Goal: Task Accomplishment & Management: Manage account settings

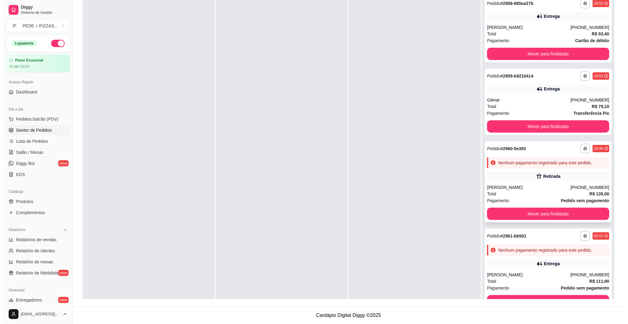
scroll to position [2, 0]
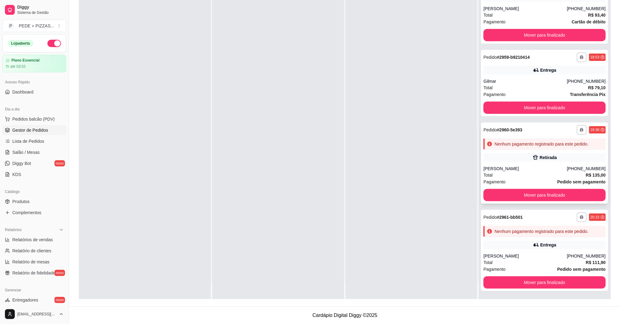
click at [511, 159] on div "Retirada" at bounding box center [544, 157] width 122 height 9
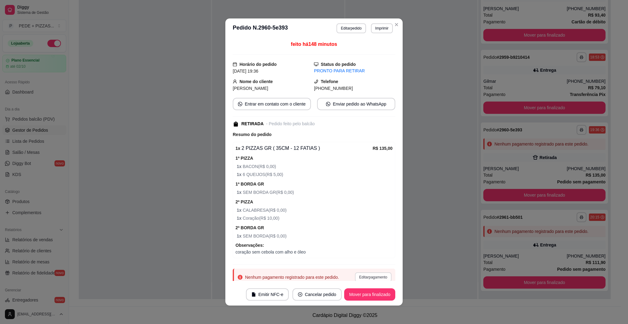
click at [367, 278] on button "Editar pagamento" at bounding box center [373, 277] width 37 height 10
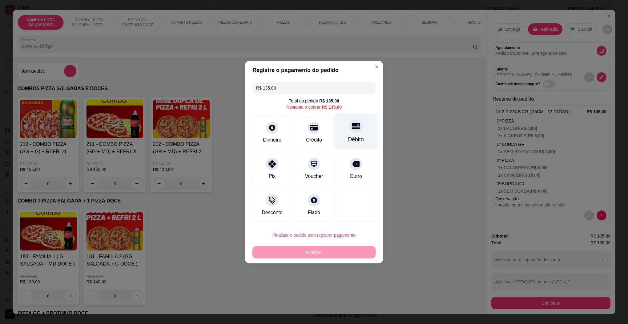
click at [356, 131] on div "Débito" at bounding box center [355, 131] width 43 height 36
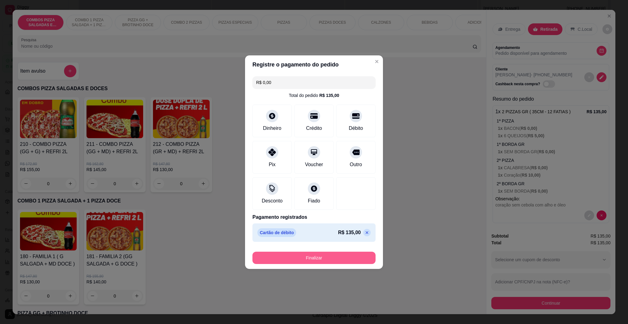
click at [341, 257] on button "Finalizar" at bounding box center [313, 258] width 123 height 12
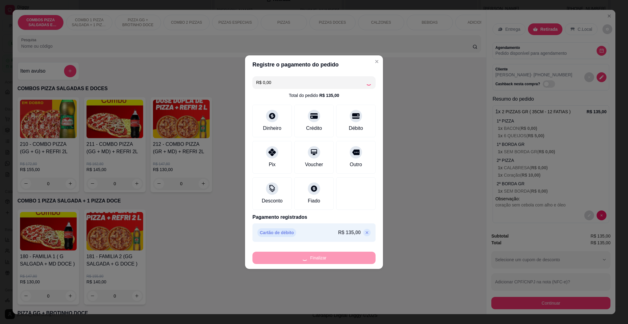
type input "-R$ 135,00"
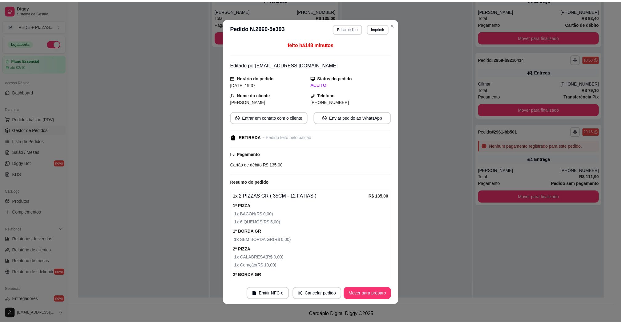
scroll to position [0, 0]
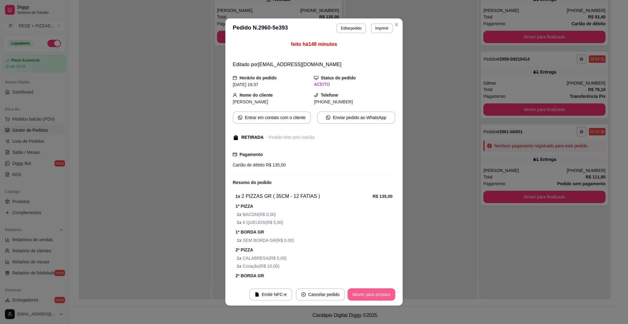
click at [377, 291] on button "Mover para preparo" at bounding box center [372, 294] width 48 height 12
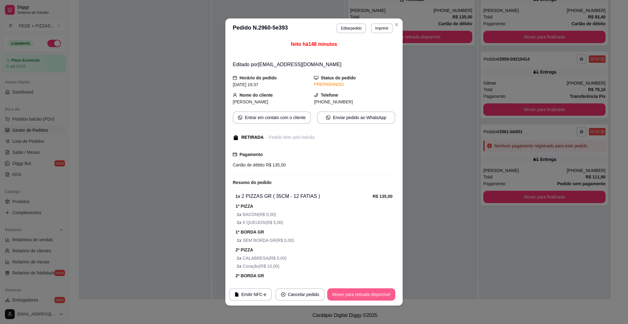
click at [356, 296] on button "Mover para retirada disponível" at bounding box center [361, 294] width 68 height 12
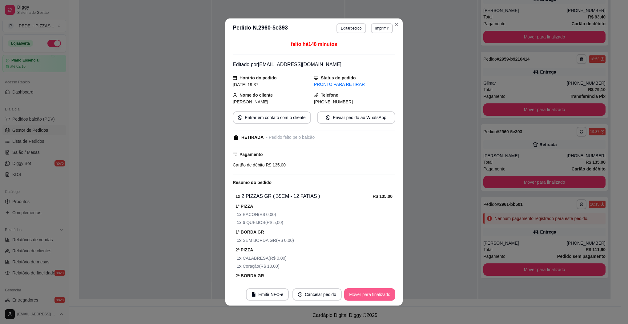
click at [365, 294] on button "Mover para finalizado" at bounding box center [369, 294] width 51 height 12
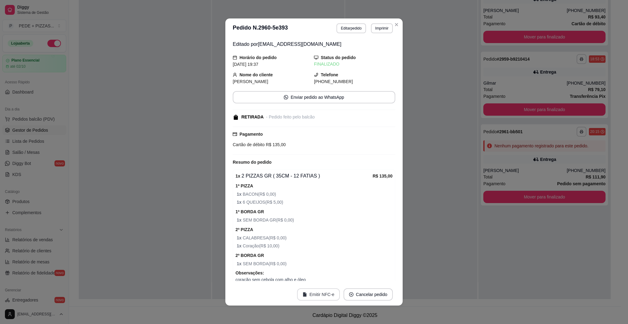
click at [324, 296] on button "Emitir NFC-e" at bounding box center [318, 294] width 43 height 12
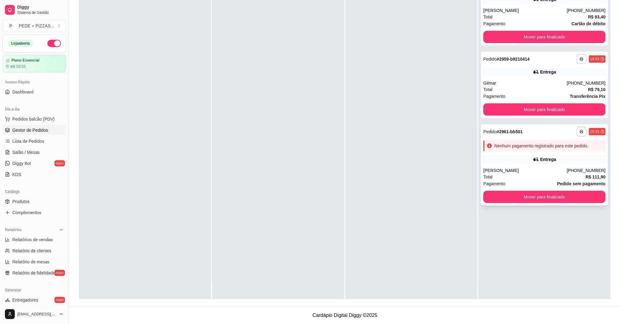
click at [518, 168] on div "[PERSON_NAME]" at bounding box center [524, 170] width 83 height 6
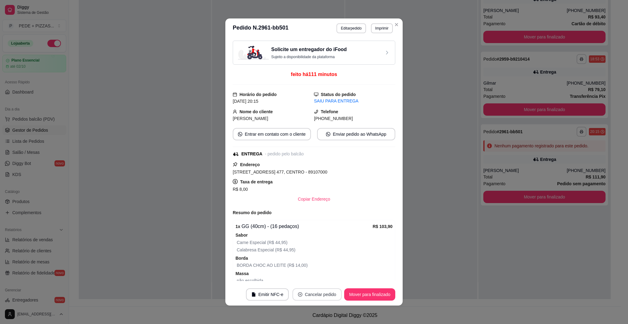
click at [323, 294] on button "Cancelar pedido" at bounding box center [316, 294] width 49 height 12
click at [323, 279] on button "Sim" at bounding box center [331, 279] width 25 height 12
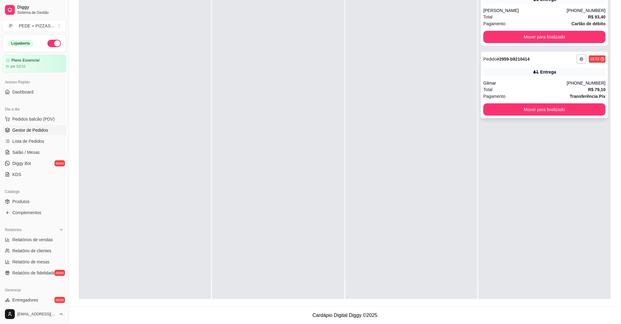
click at [540, 83] on div "Gilmar" at bounding box center [524, 83] width 83 height 6
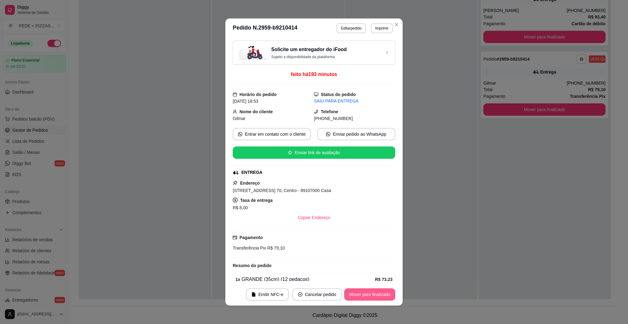
click at [368, 298] on button "Mover para finalizado" at bounding box center [369, 294] width 51 height 12
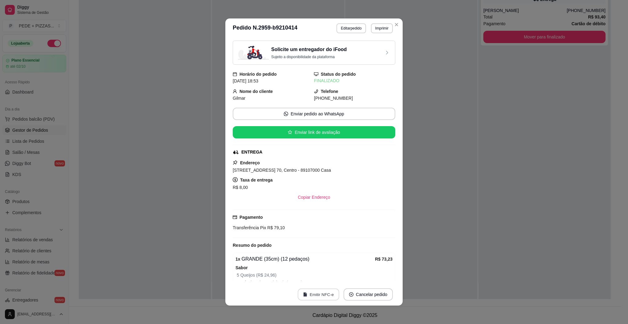
click at [317, 296] on button "Emitir NFC-e" at bounding box center [319, 295] width 42 height 12
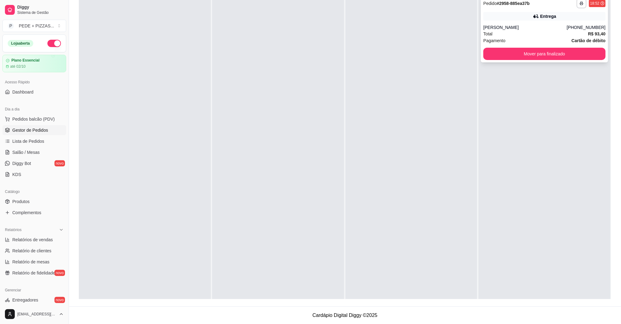
click at [532, 29] on div "[PERSON_NAME]" at bounding box center [524, 27] width 83 height 6
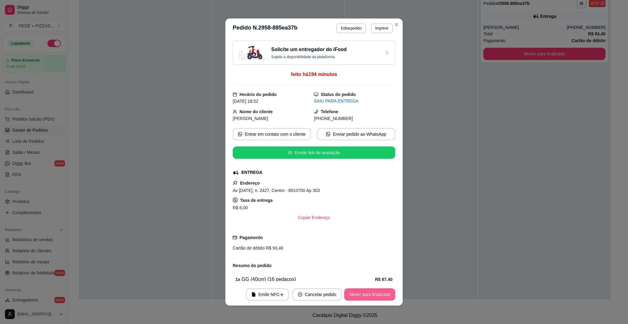
click at [379, 292] on button "Mover para finalizado" at bounding box center [369, 294] width 51 height 12
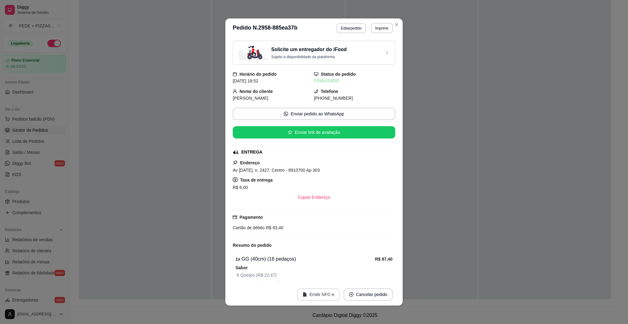
click at [317, 294] on button "Emitir NFC-e" at bounding box center [318, 294] width 43 height 12
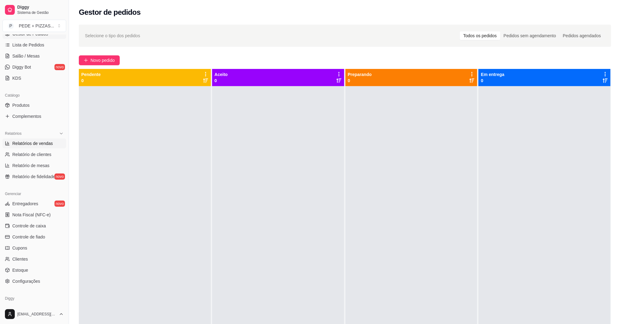
scroll to position [119, 0]
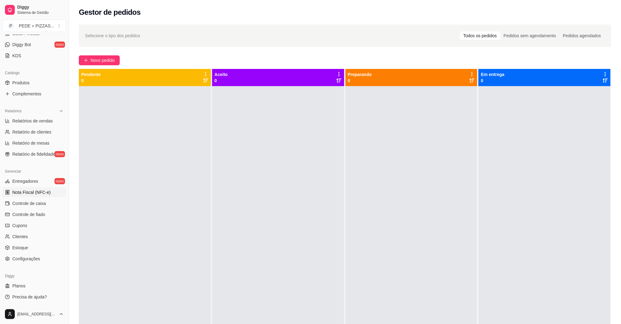
click at [28, 191] on span "Nota Fiscal (NFC-e)" at bounding box center [31, 192] width 38 height 6
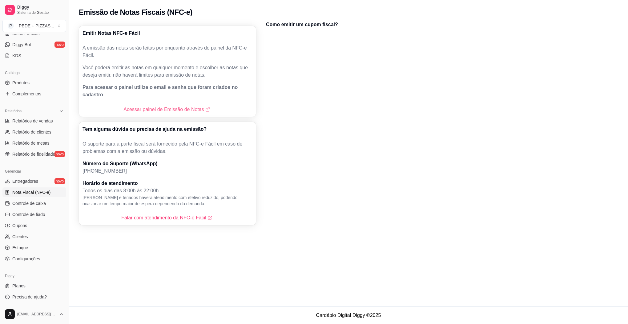
click at [161, 106] on link "Acessar painel de Emissão de Notas" at bounding box center [167, 109] width 88 height 7
click at [30, 204] on span "Controle de caixa" at bounding box center [29, 203] width 34 height 6
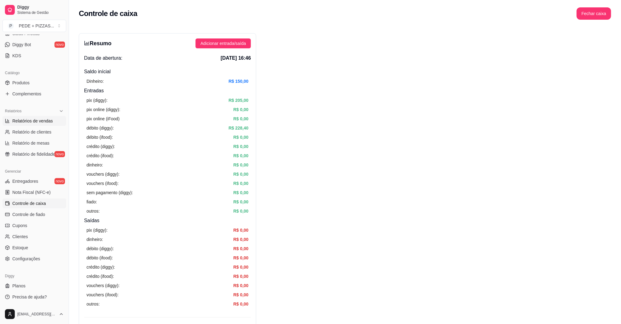
click at [41, 123] on span "Relatórios de vendas" at bounding box center [32, 121] width 41 height 6
select select "ALL"
select select "0"
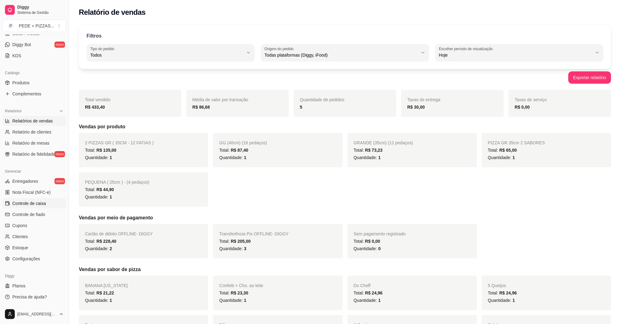
click at [25, 207] on link "Controle de caixa" at bounding box center [34, 204] width 64 height 10
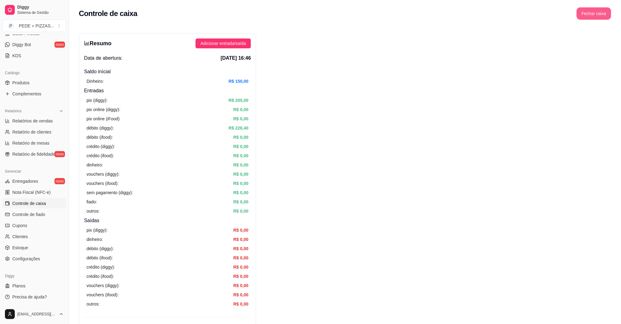
click at [599, 12] on button "Fechar caixa" at bounding box center [594, 13] width 34 height 12
click at [611, 51] on span "Sim" at bounding box center [610, 54] width 7 height 7
